Goal: Task Accomplishment & Management: Manage account settings

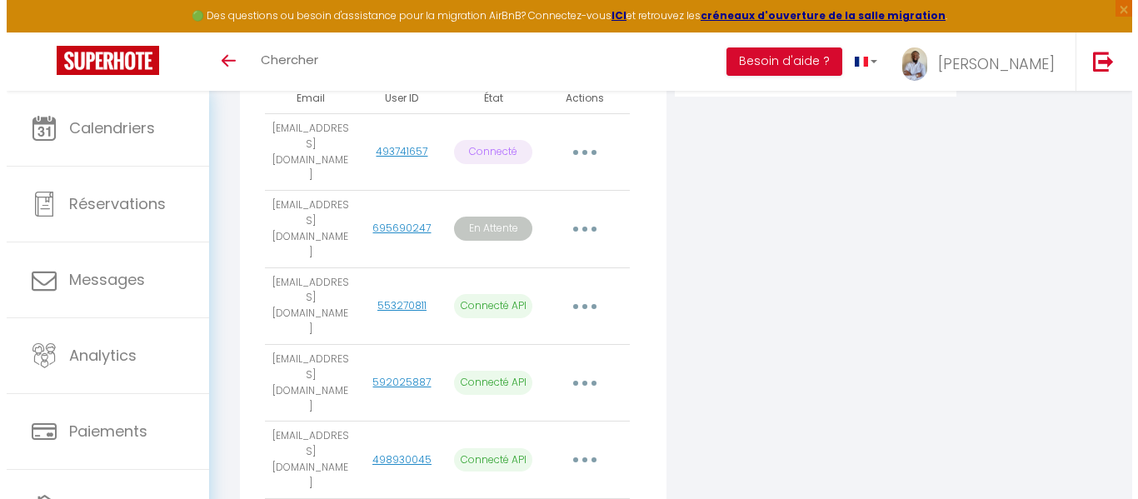
scroll to position [147, 0]
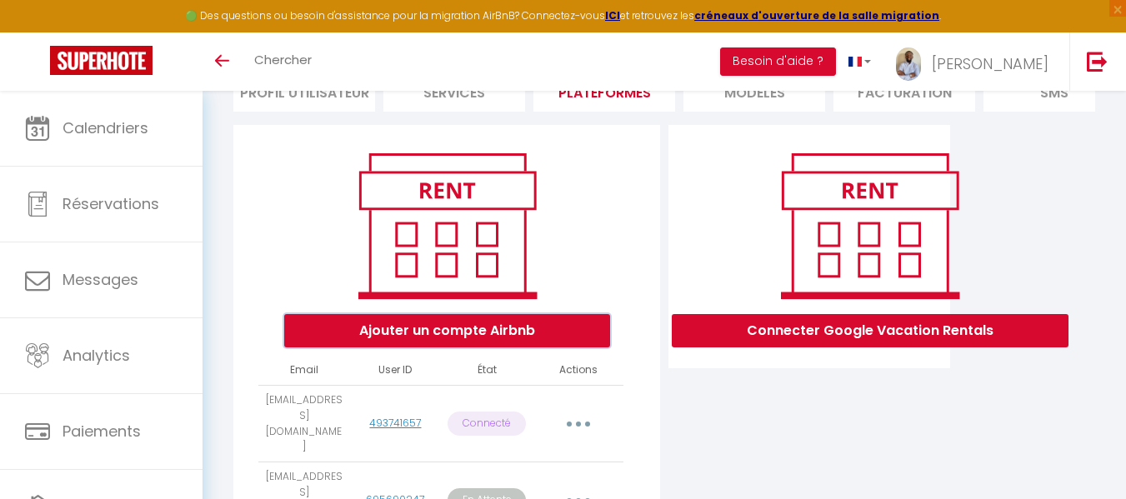
click at [487, 347] on button "Ajouter un compte Airbnb" at bounding box center [447, 330] width 326 height 33
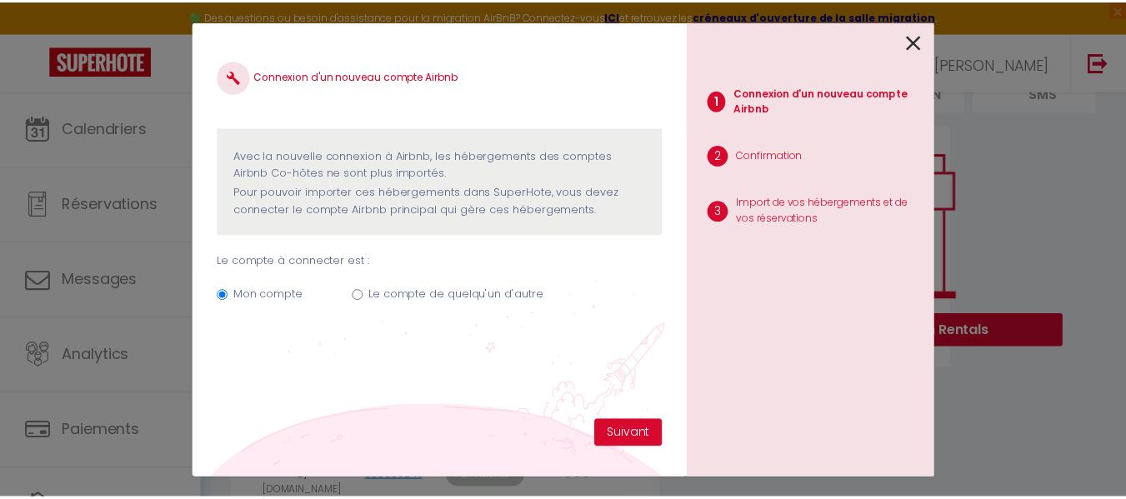
scroll to position [0, 0]
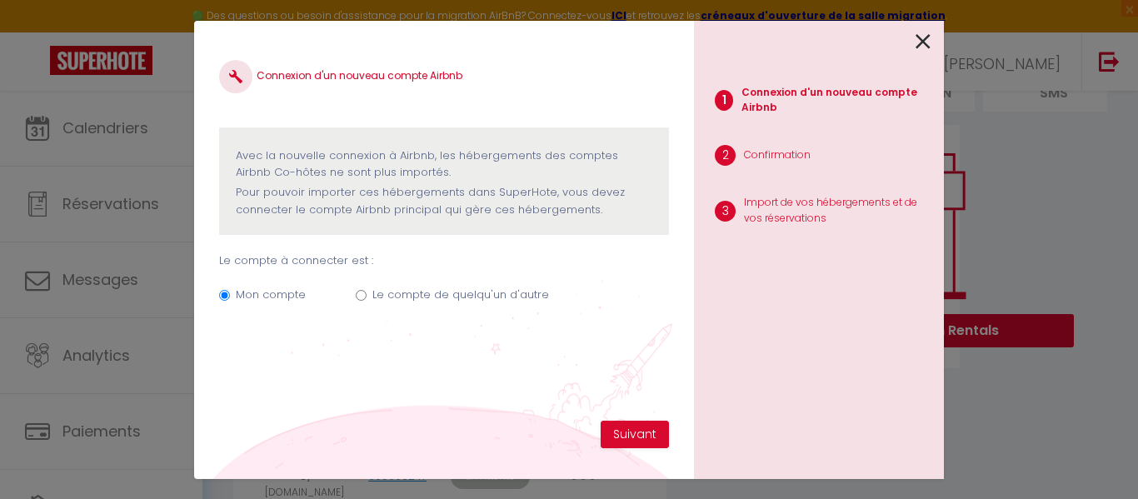
click at [477, 301] on label "Le compte de quelqu'un d'autre" at bounding box center [460, 295] width 177 height 17
click at [367, 301] on input "Le compte de quelqu'un d'autre" at bounding box center [361, 295] width 11 height 11
radio input "true"
radio input "false"
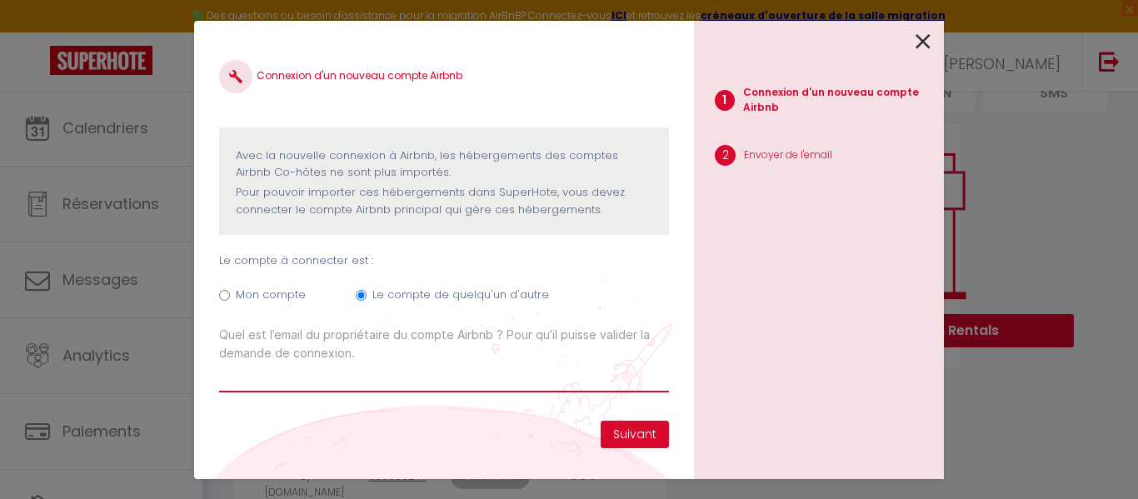
click at [456, 377] on input "Email connexion Airbnb" at bounding box center [444, 377] width 450 height 30
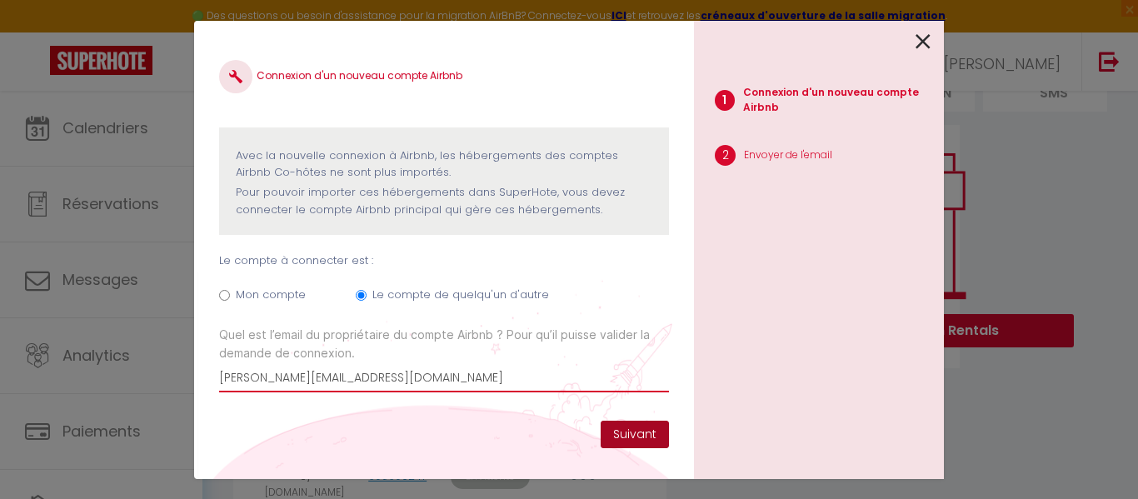
type input "[PERSON_NAME][EMAIL_ADDRESS][DOMAIN_NAME]"
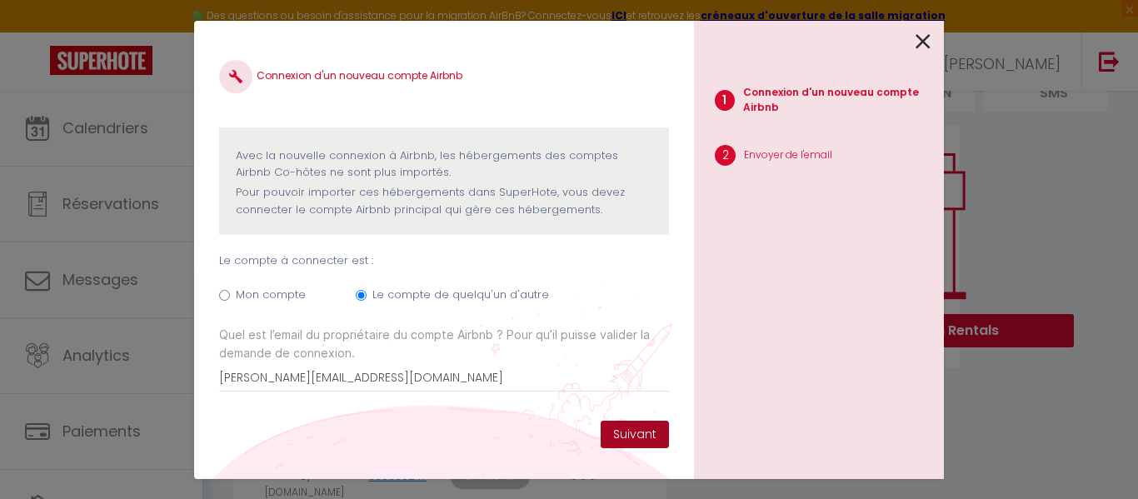
click at [632, 435] on button "Suivant" at bounding box center [635, 435] width 68 height 28
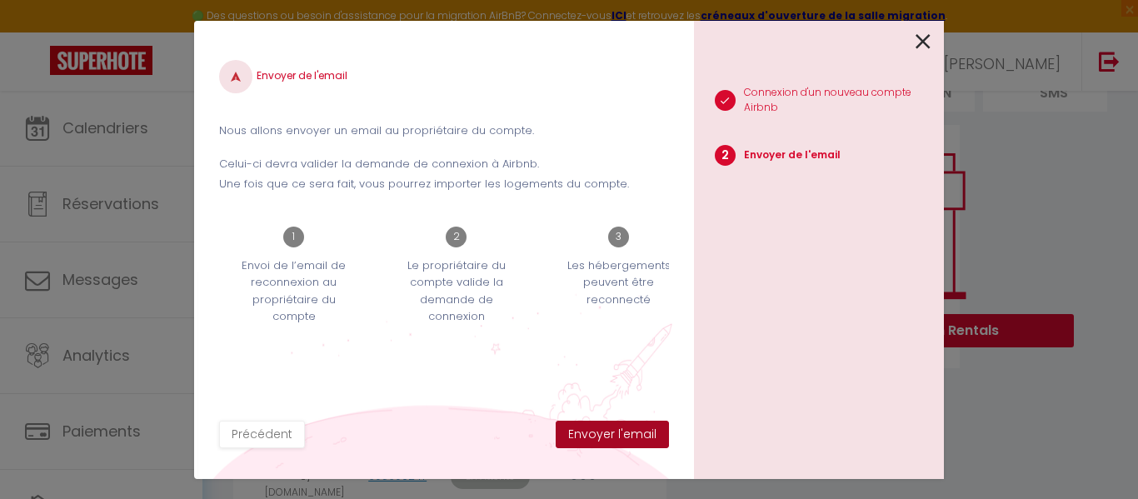
click at [632, 435] on button "Envoyer l'email" at bounding box center [612, 435] width 113 height 28
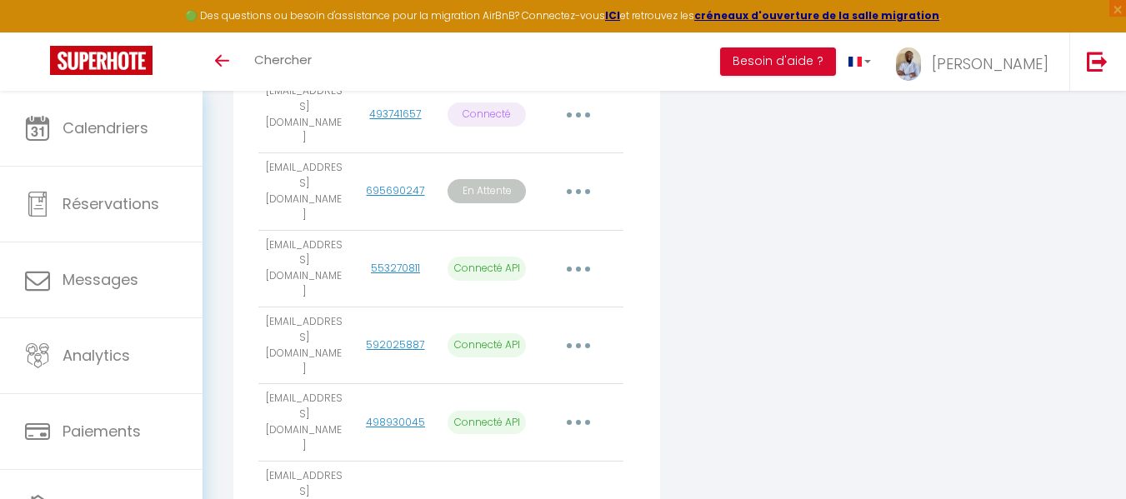
scroll to position [547, 0]
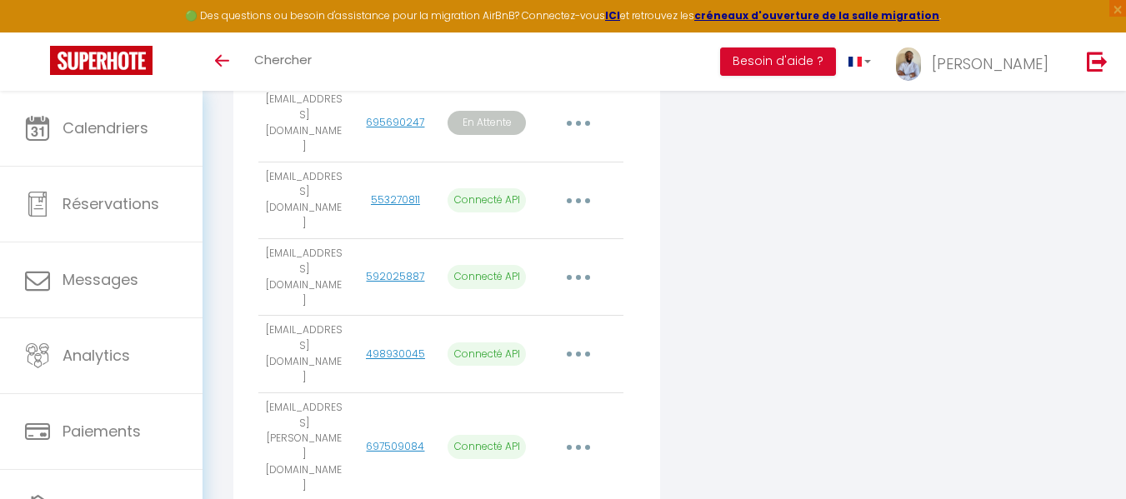
click at [583, 113] on button "button" at bounding box center [578, 123] width 47 height 27
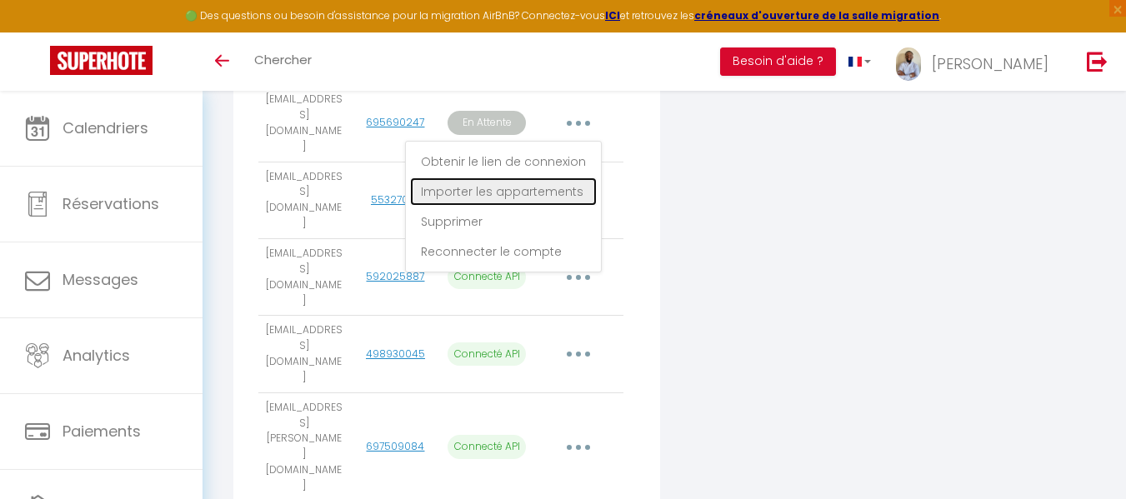
click at [545, 182] on link "Importer les appartements" at bounding box center [503, 191] width 187 height 28
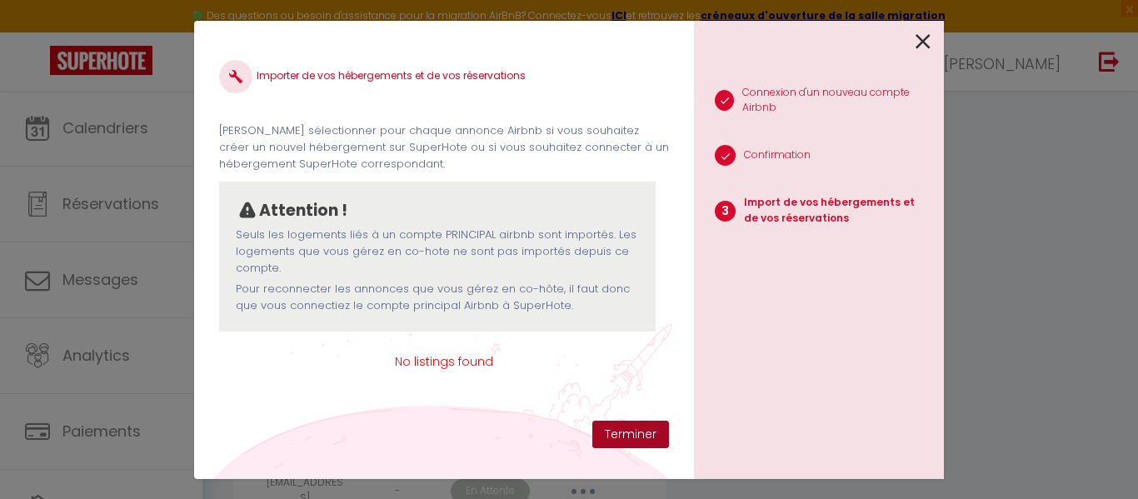
click at [622, 442] on button "Terminer" at bounding box center [630, 435] width 77 height 28
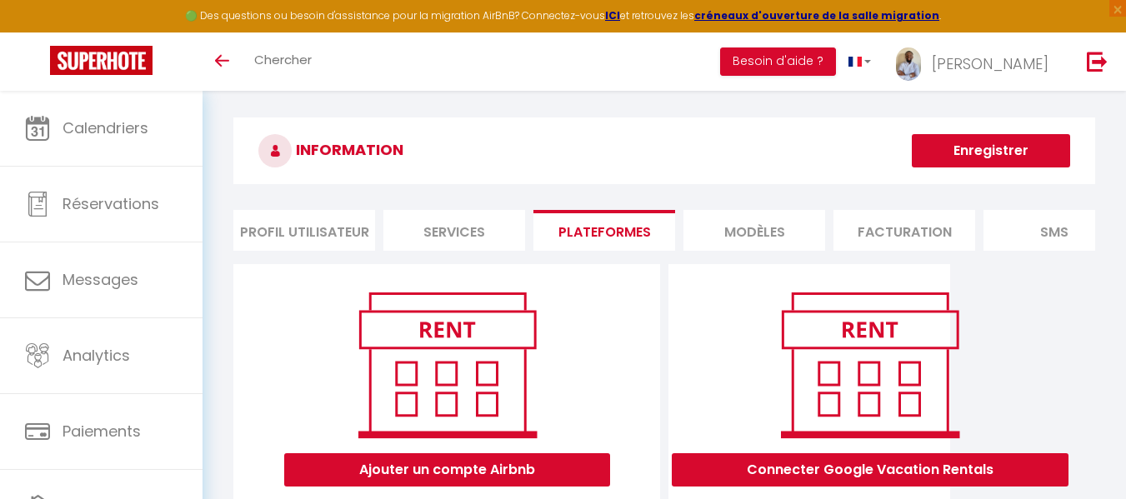
scroll to position [444, 0]
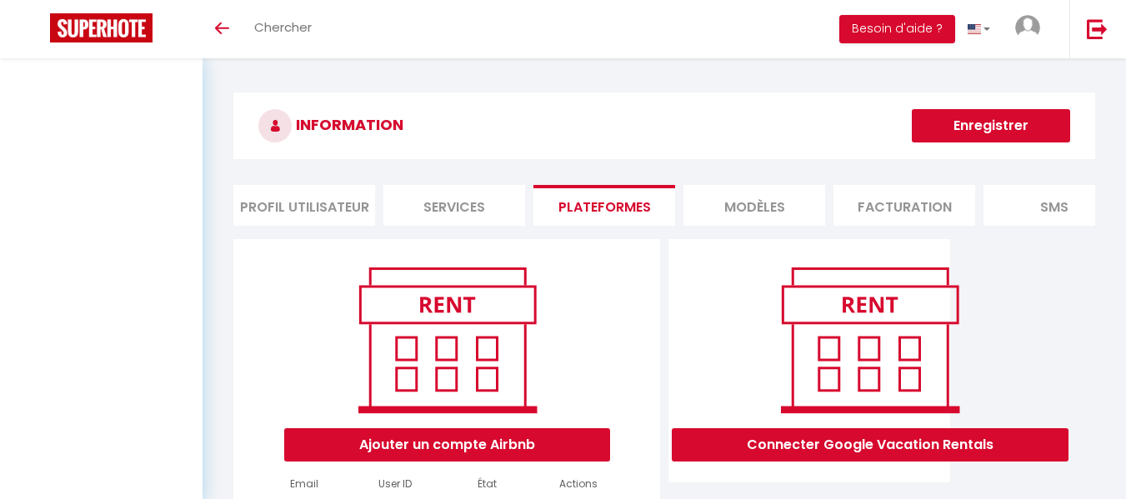
scroll to position [412, 0]
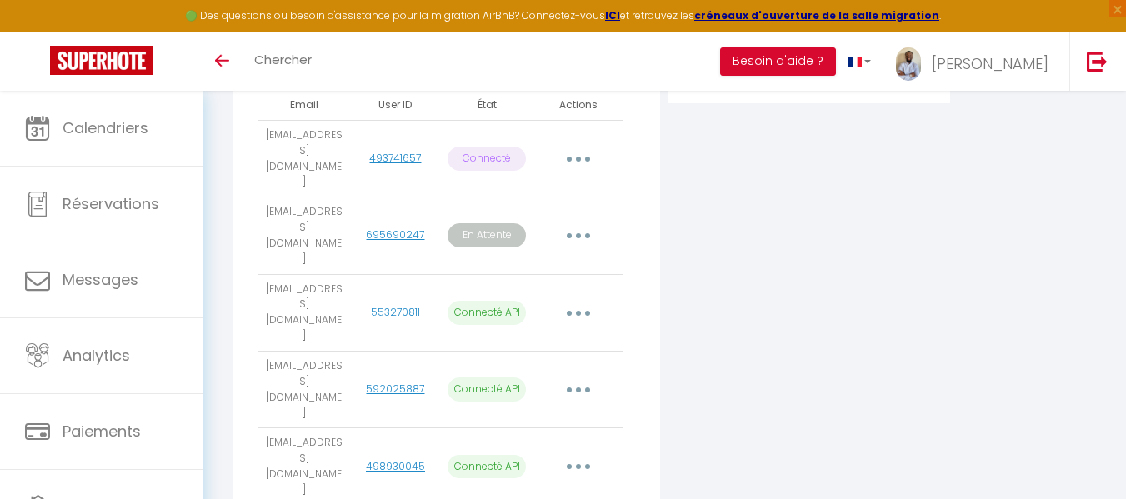
click at [582, 300] on button "button" at bounding box center [578, 313] width 47 height 27
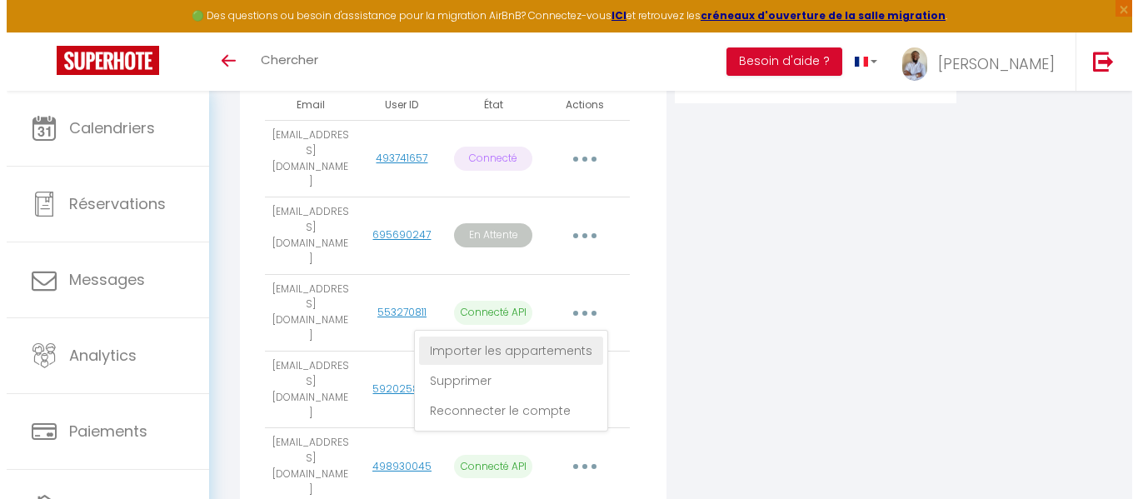
scroll to position [444, 0]
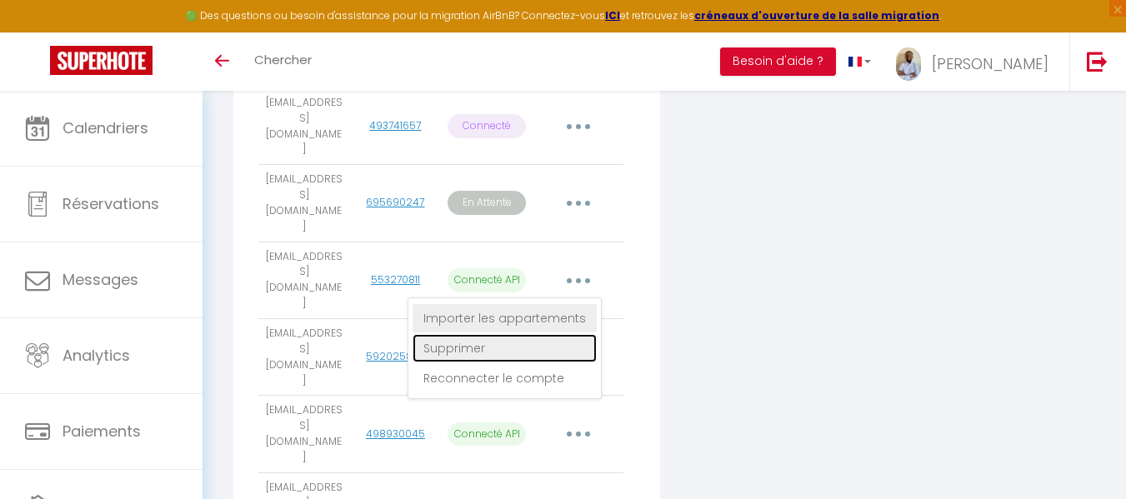
click at [564, 334] on link "Supprimer" at bounding box center [504, 348] width 184 height 28
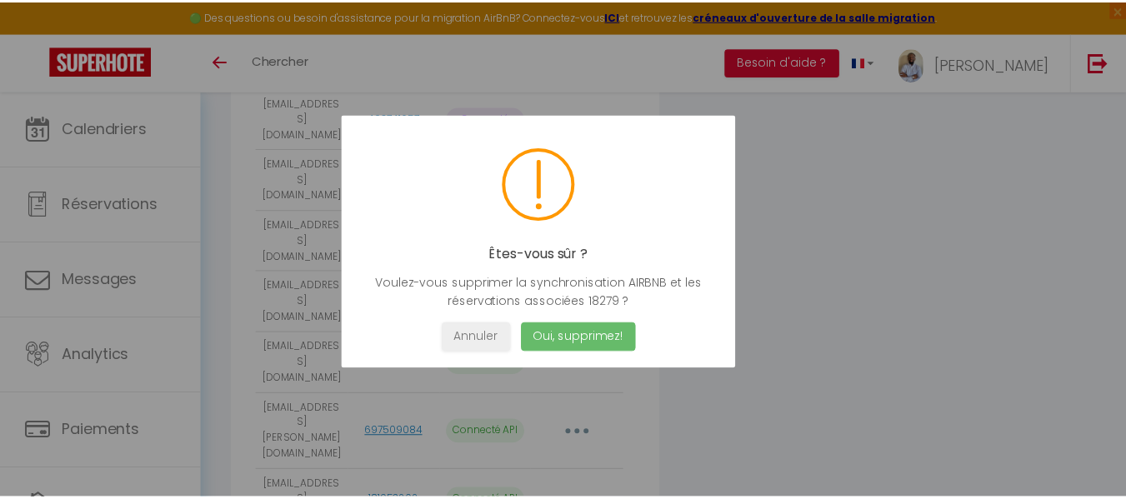
scroll to position [0, 0]
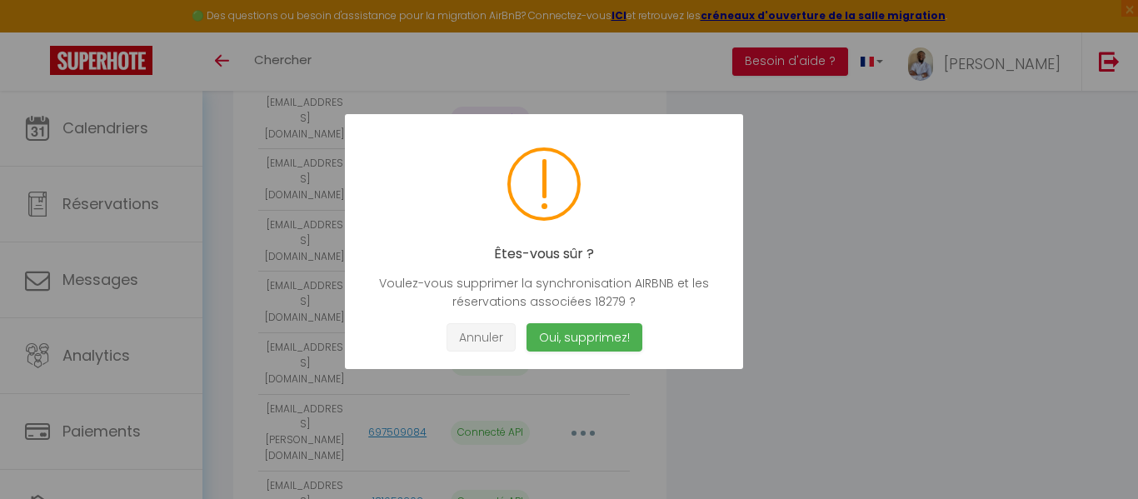
click at [512, 337] on button "Annuler" at bounding box center [481, 337] width 69 height 29
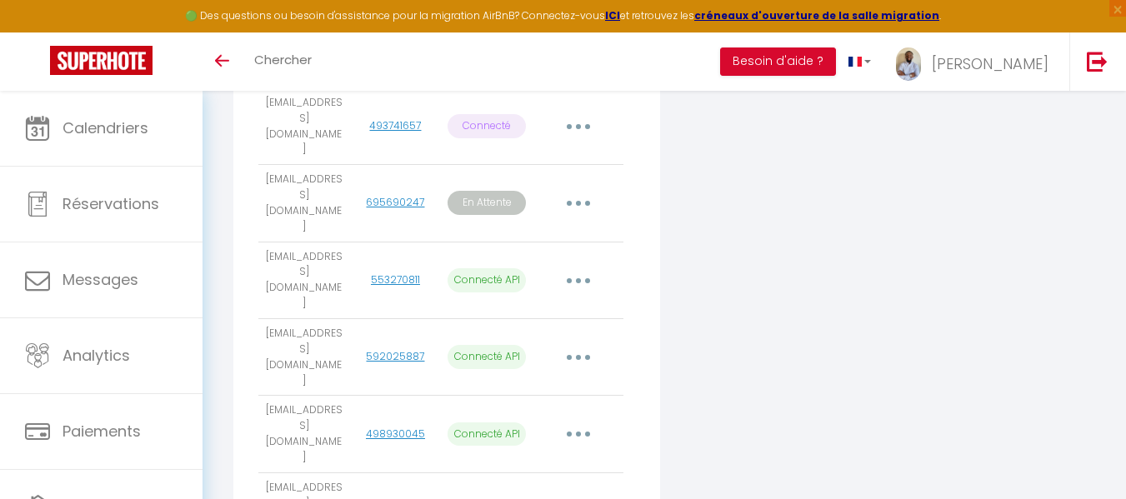
click at [579, 201] on icon "button" at bounding box center [578, 203] width 5 height 5
click at [387, 272] on link "553270811" at bounding box center [395, 279] width 49 height 14
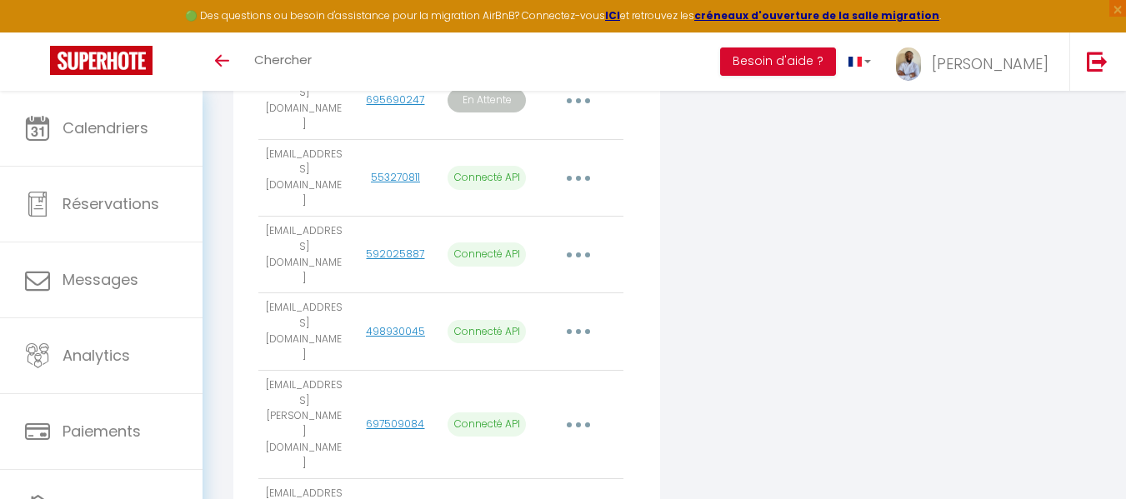
click at [660, 242] on div "Ajouter un compte Airbnb Email User ID État Actions moudzoumakenny@gmail.com 49…" at bounding box center [446, 210] width 435 height 971
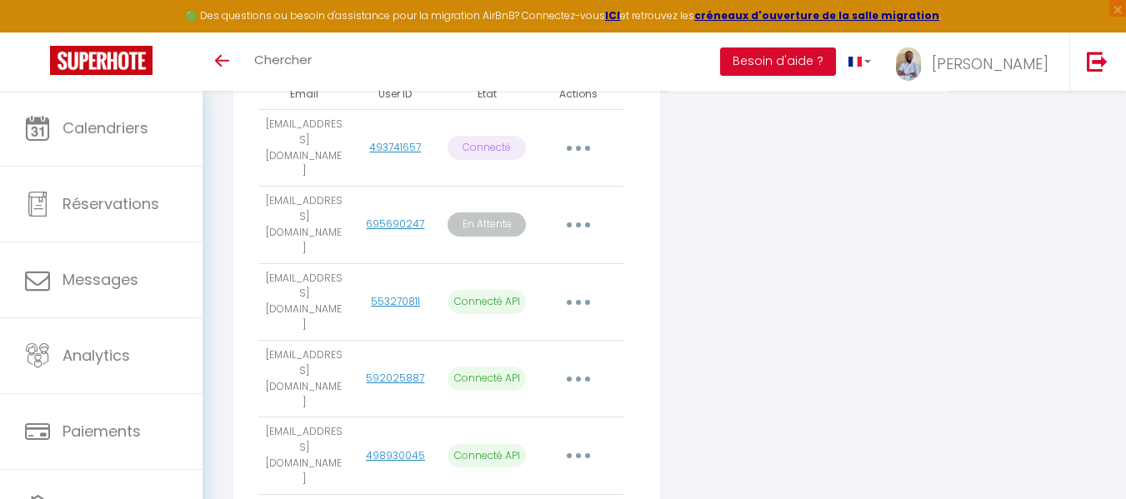
scroll to position [424, 0]
